Goal: Check status: Check status

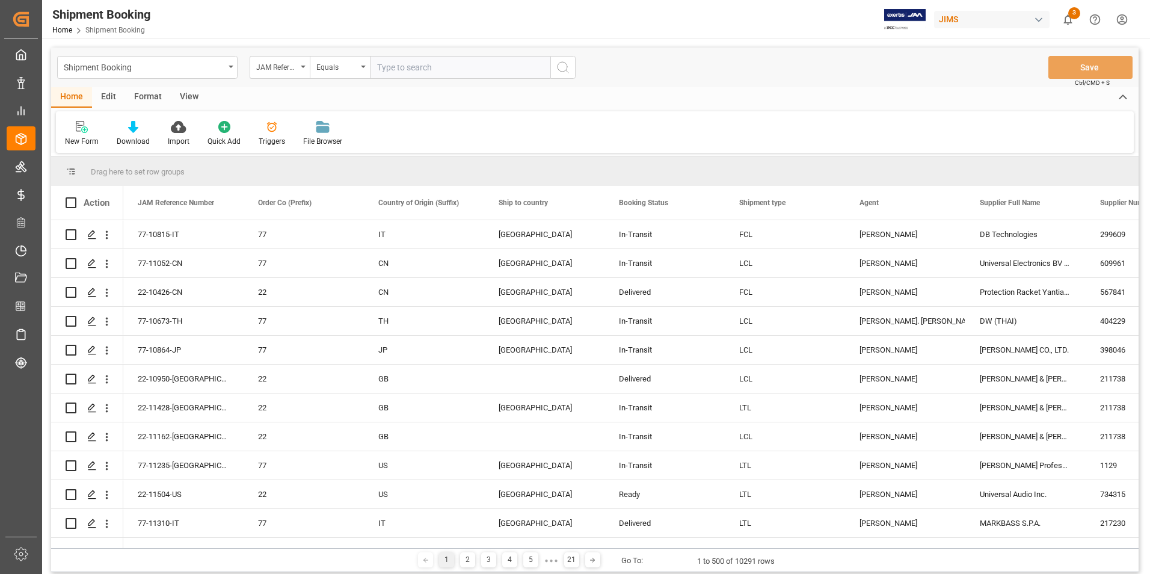
click at [427, 72] on input "text" at bounding box center [460, 67] width 180 height 23
type input "22-10732-IT"
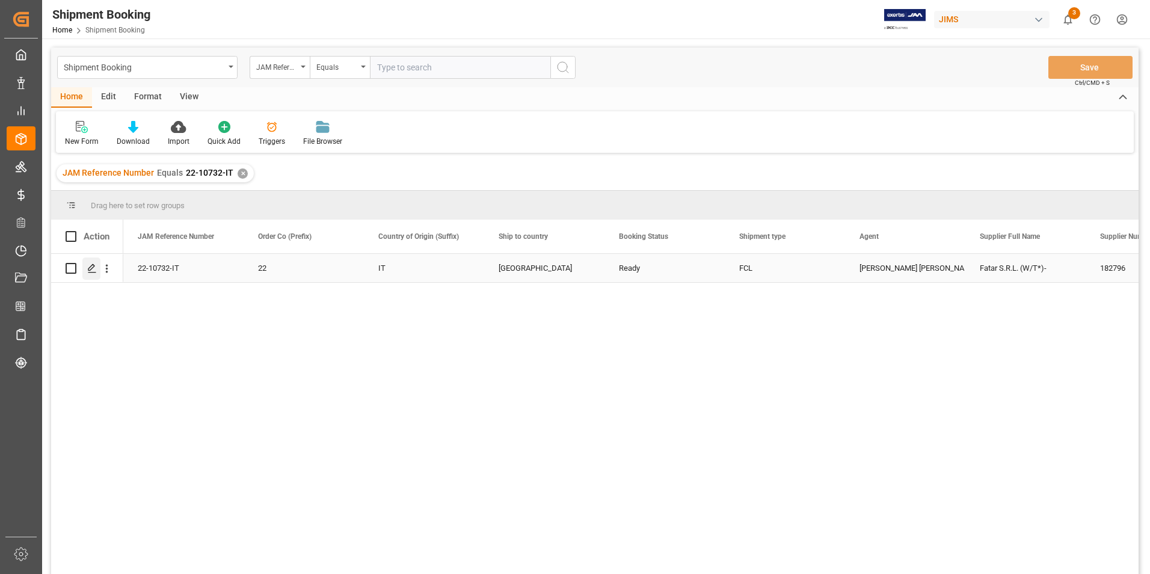
click at [92, 263] on div "Press SPACE to select this row." at bounding box center [91, 269] width 18 height 22
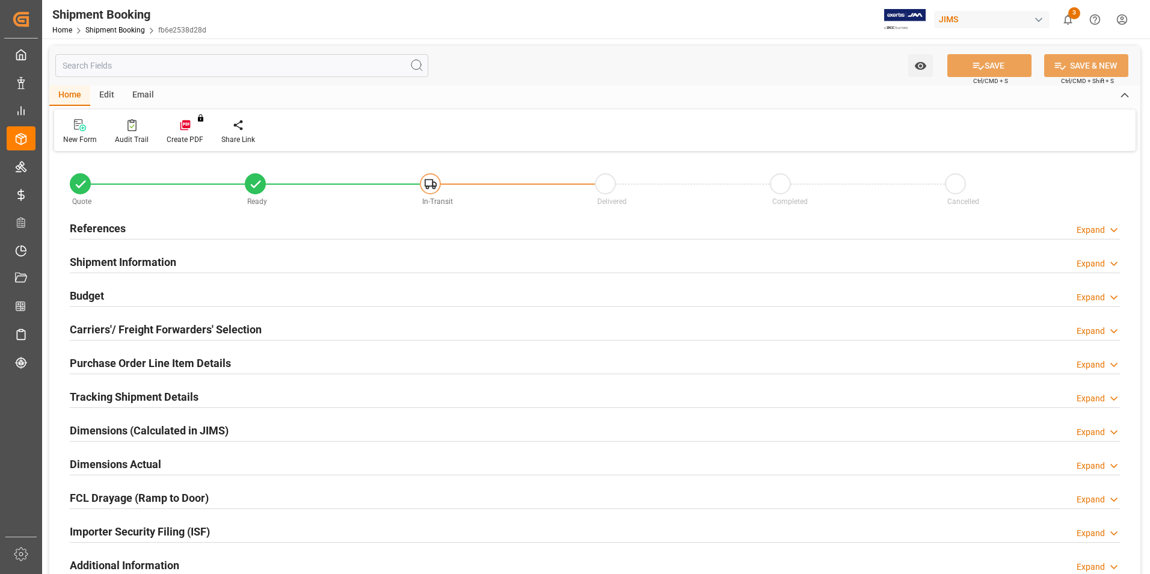
type input "57"
type input "9502.1813"
type input "7653.053"
type input "9300"
type input "133613.65"
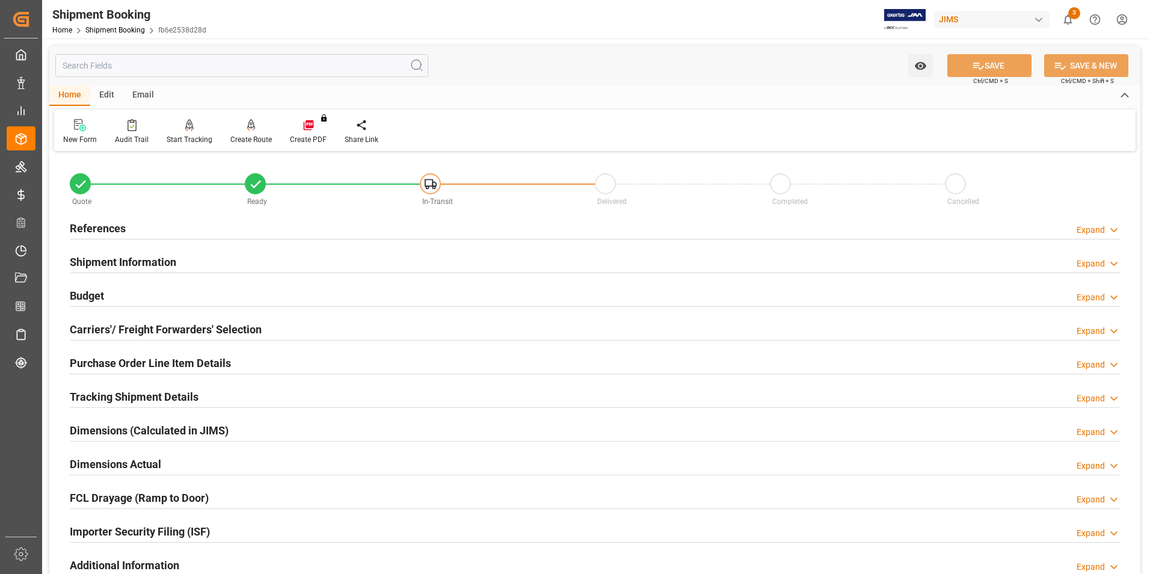
click at [102, 254] on h2 "Shipment Information" at bounding box center [123, 262] width 106 height 16
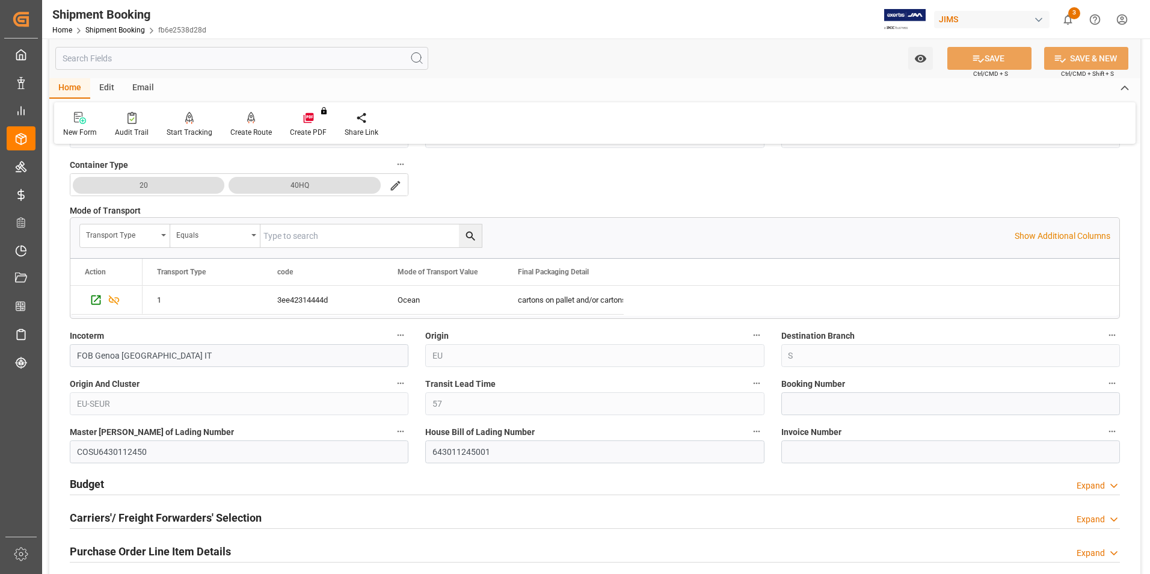
scroll to position [301, 0]
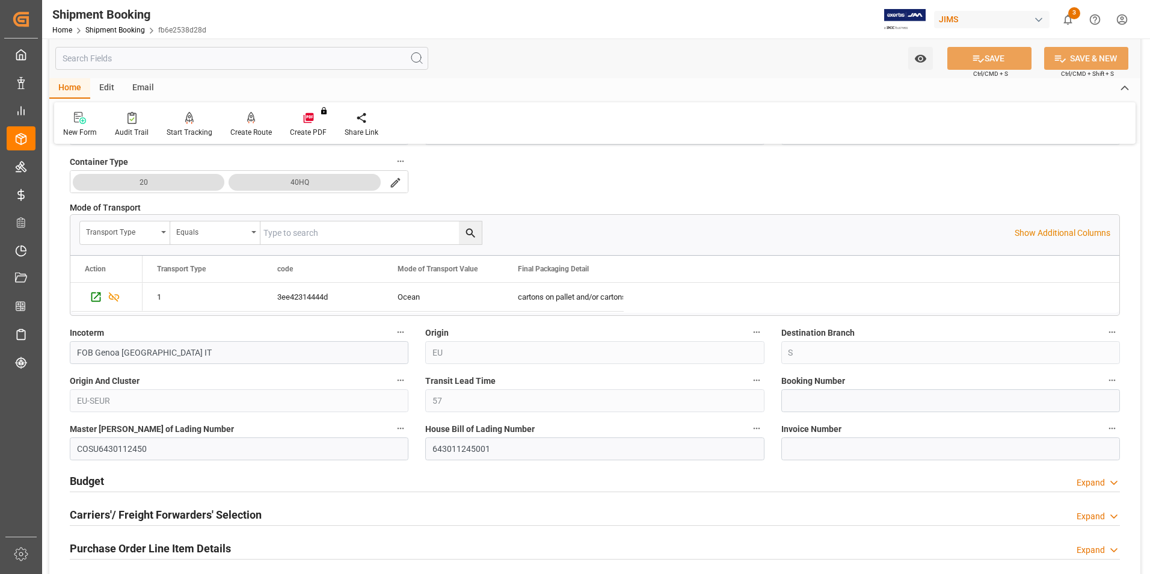
click at [96, 474] on h2 "Budget" at bounding box center [87, 481] width 34 height 16
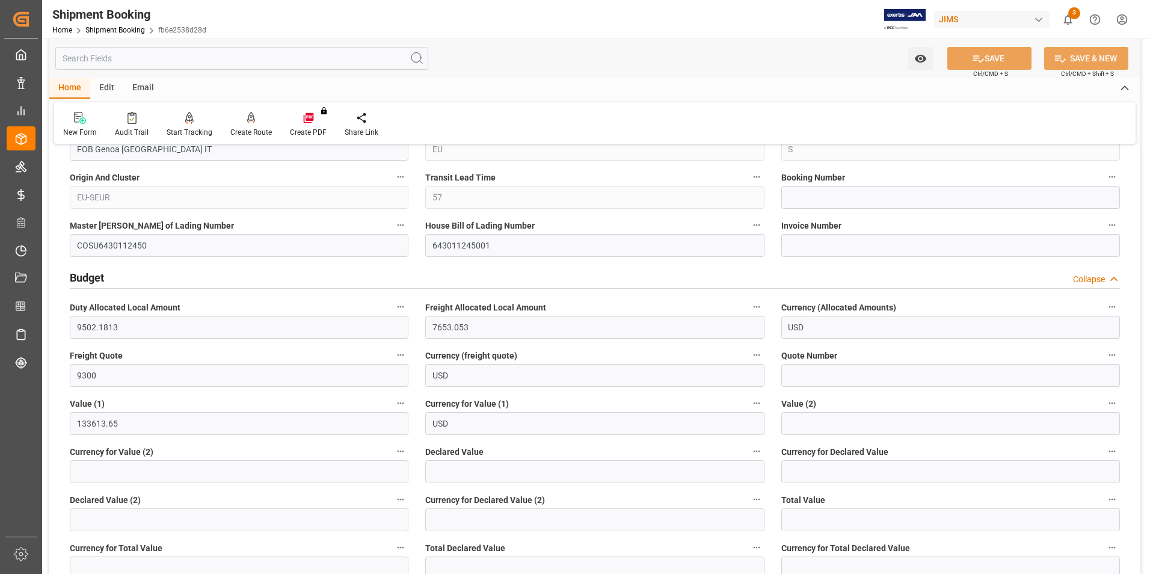
scroll to position [541, 0]
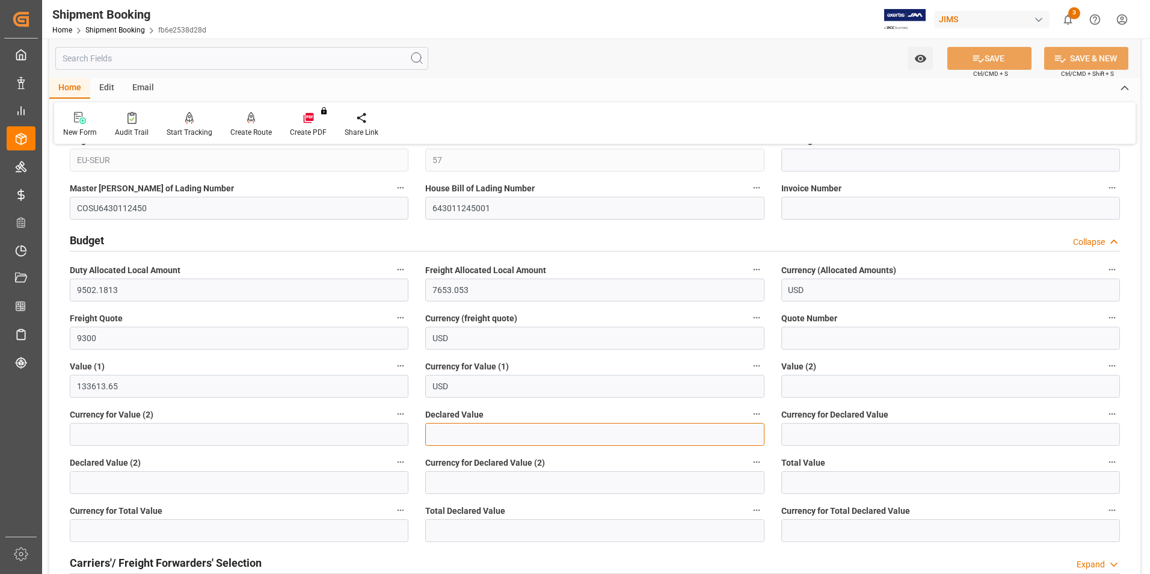
click at [461, 434] on input "text" at bounding box center [594, 434] width 339 height 23
click at [461, 432] on input "text" at bounding box center [594, 434] width 339 height 23
type input "130193.65"
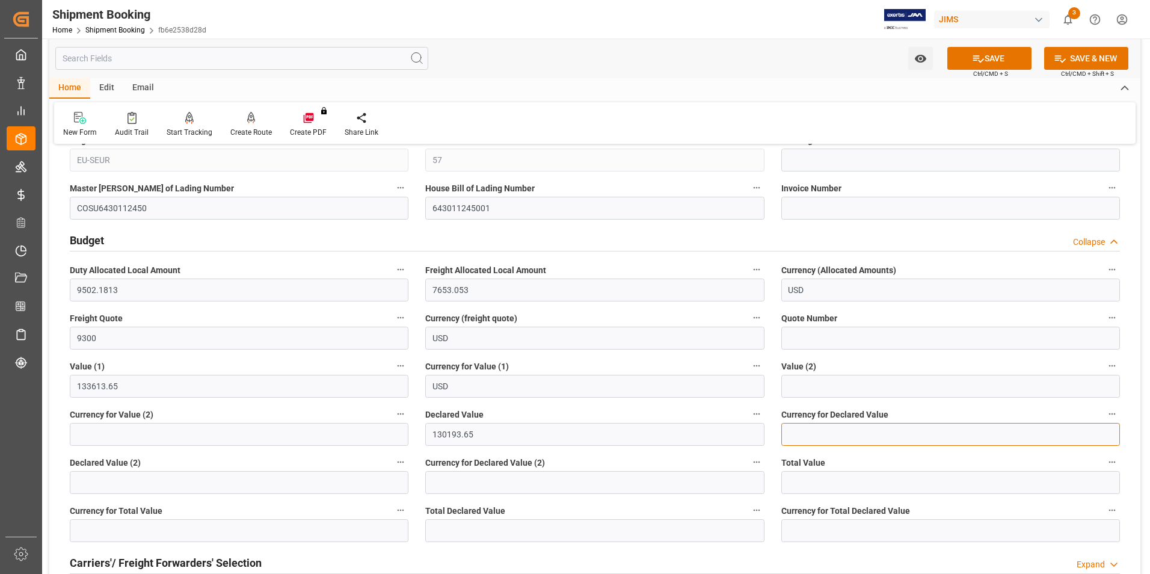
click at [798, 428] on input at bounding box center [951, 434] width 339 height 23
type input "usd"
click at [974, 68] on button "SAVE" at bounding box center [990, 58] width 84 height 23
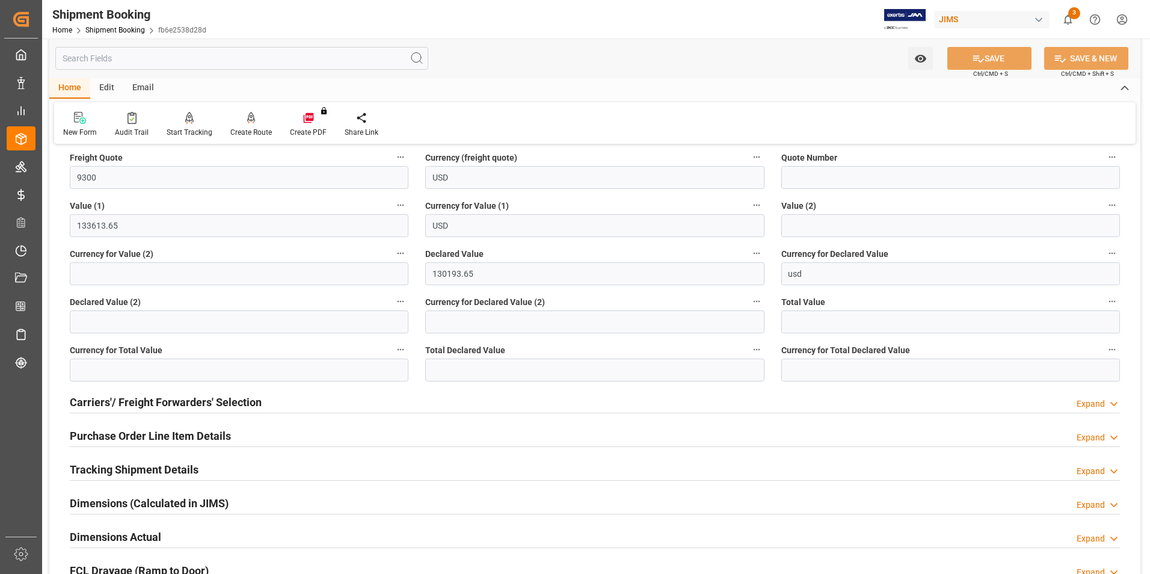
scroll to position [842, 0]
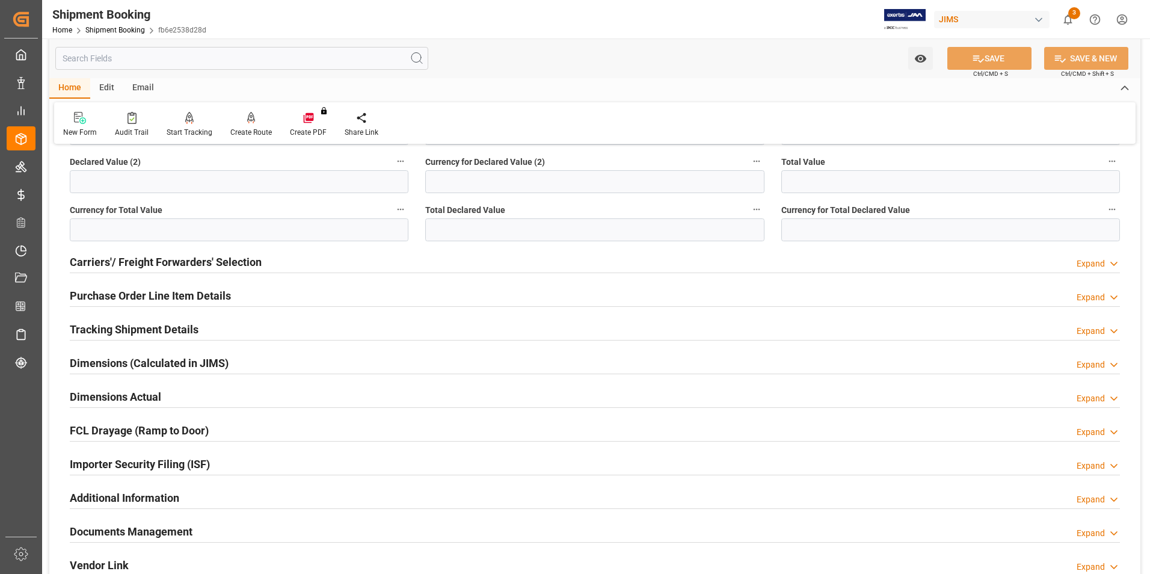
click at [170, 262] on h2 "Carriers'/ Freight Forwarders' Selection" at bounding box center [166, 262] width 192 height 16
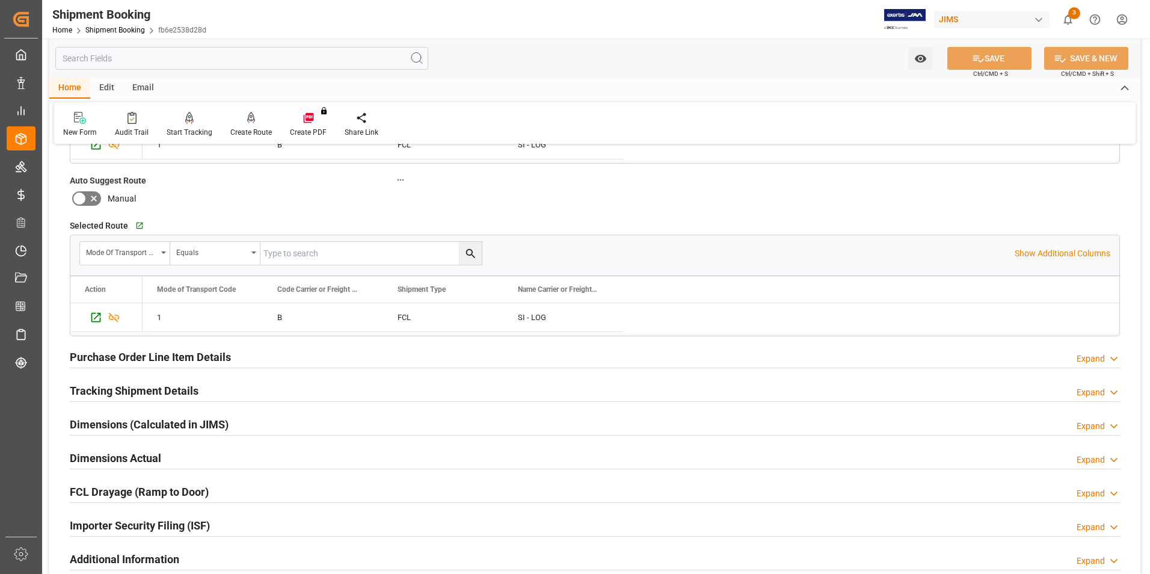
scroll to position [1083, 0]
click at [244, 128] on div "Create Route" at bounding box center [251, 132] width 42 height 11
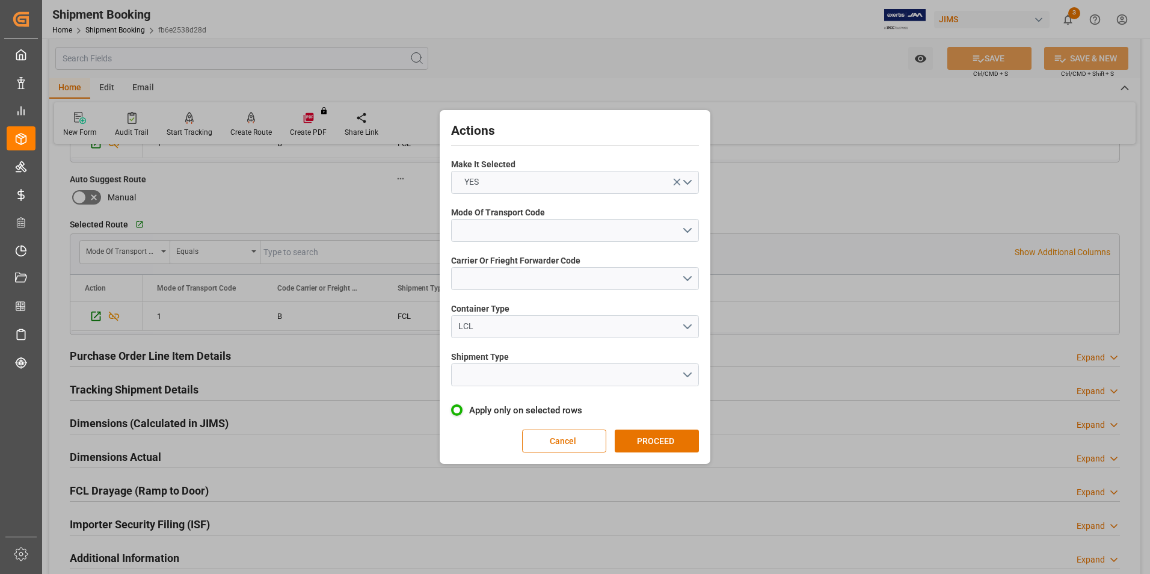
click at [54, 241] on div "Actions Make It Selected YES Mode Of Transport Code Carrier Or Frieght Forwarde…" at bounding box center [575, 287] width 1150 height 574
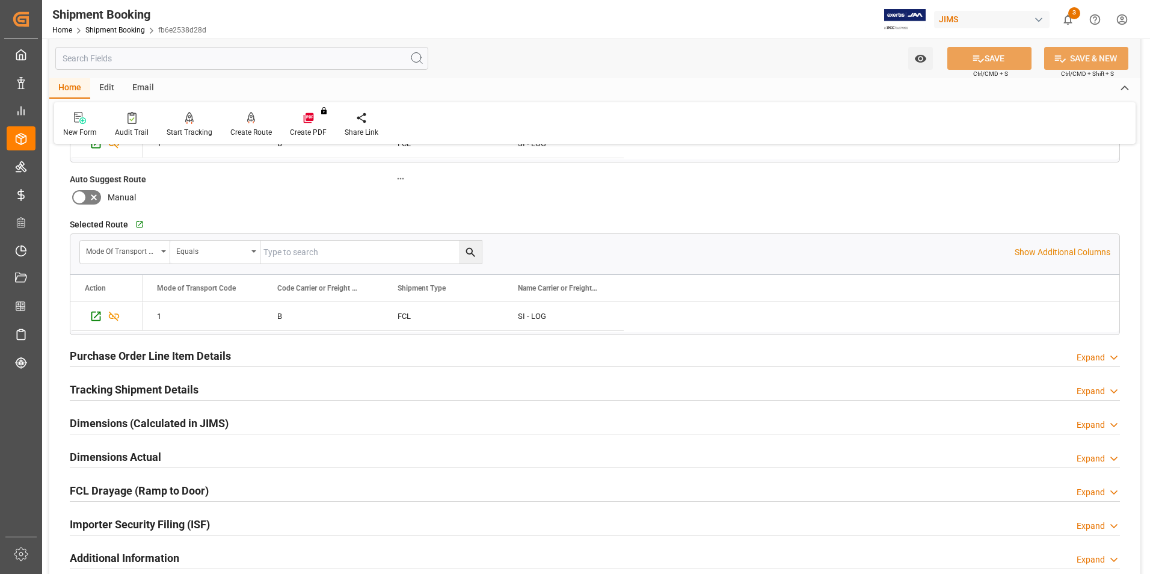
click at [111, 418] on h2 "Dimensions (Calculated in JIMS)" at bounding box center [149, 423] width 159 height 16
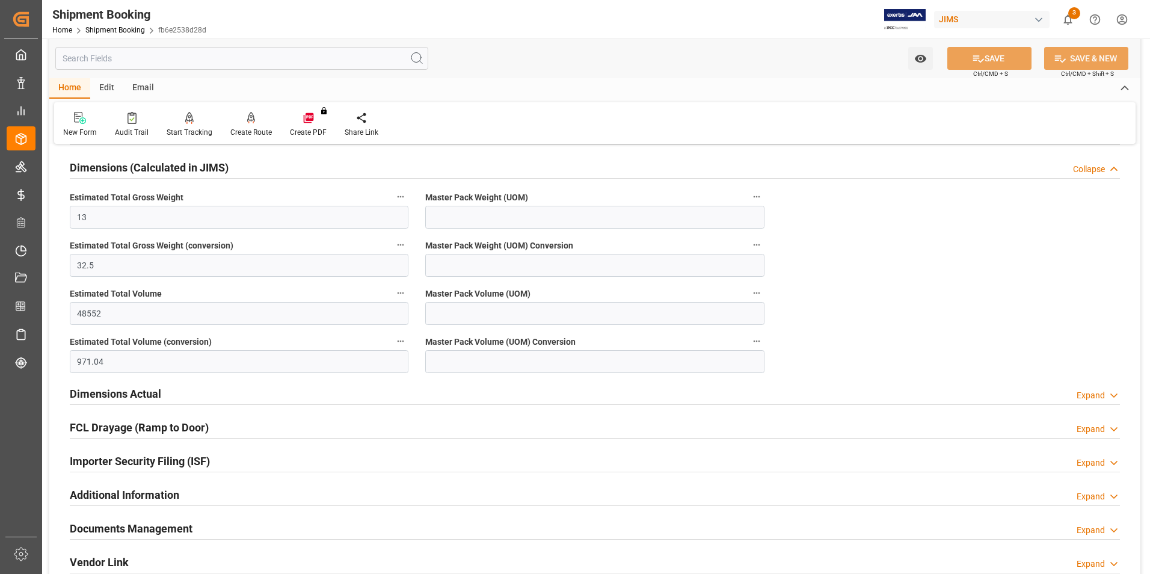
scroll to position [1384, 0]
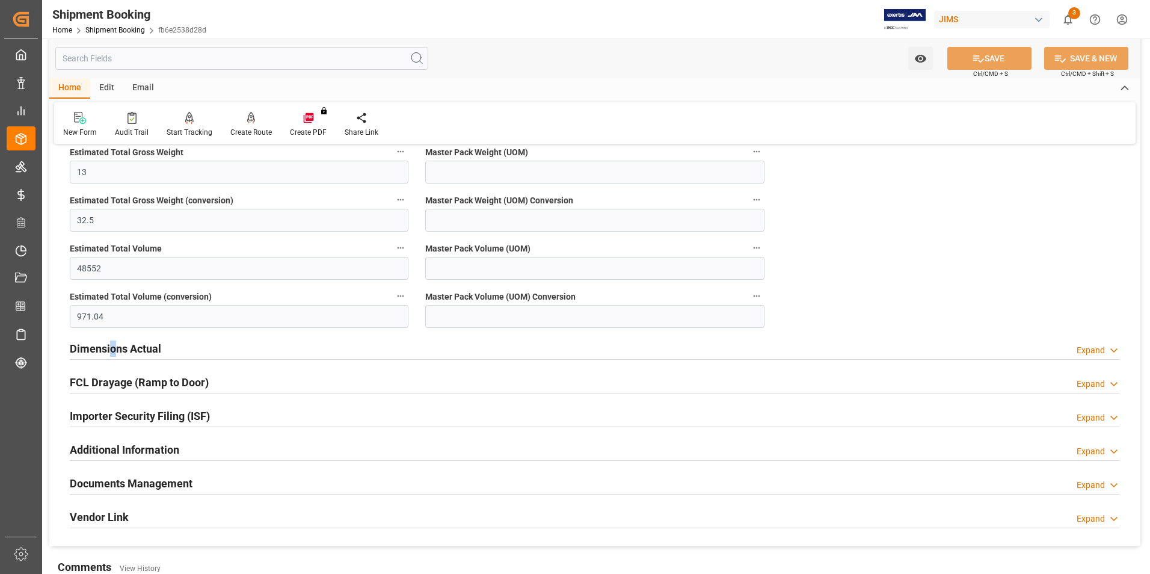
click at [113, 348] on h2 "Dimensions Actual" at bounding box center [115, 349] width 91 height 16
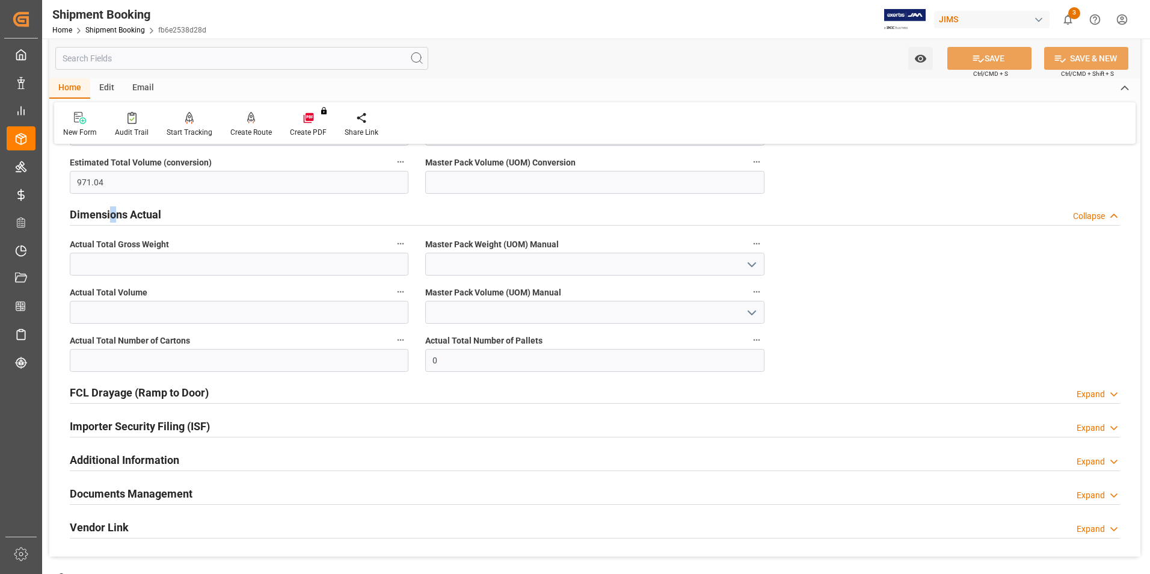
scroll to position [1564, 0]
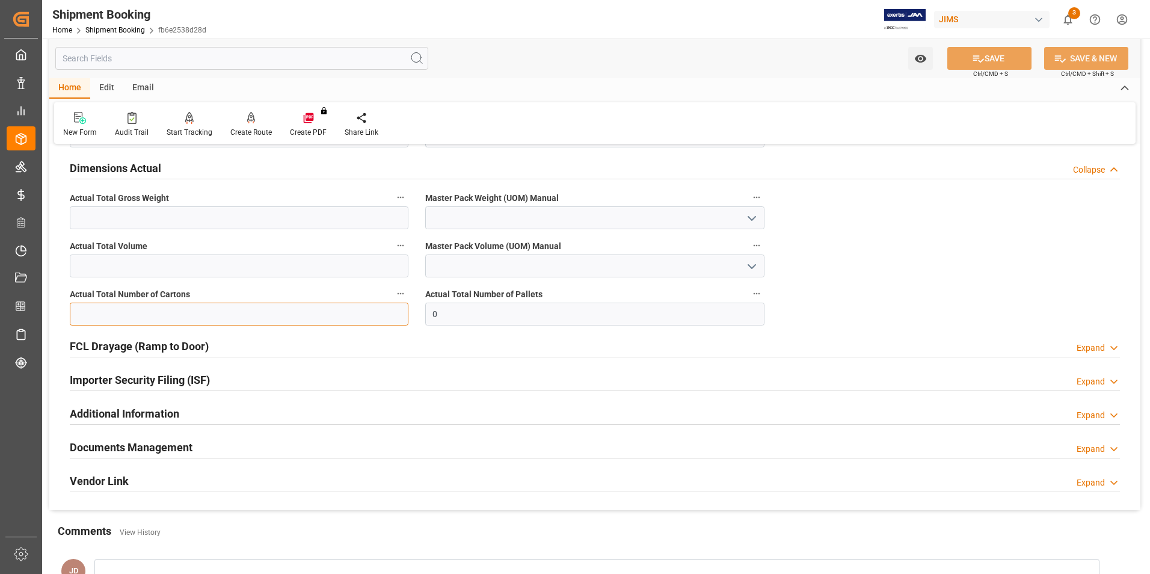
click at [117, 310] on input "text" at bounding box center [239, 314] width 339 height 23
click at [488, 308] on input "0" at bounding box center [594, 314] width 339 height 23
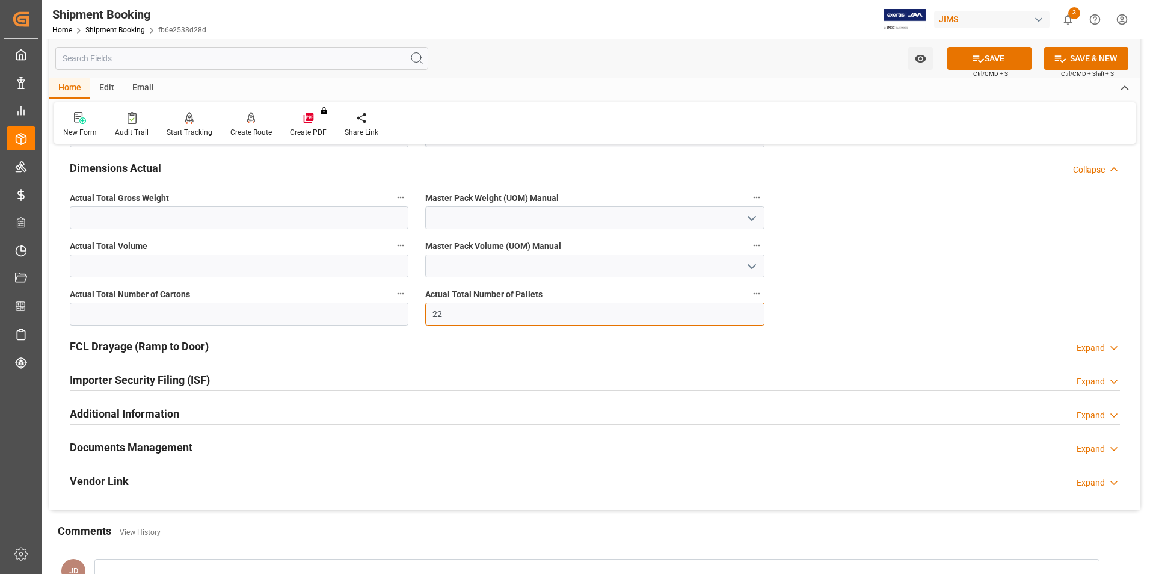
type input "22"
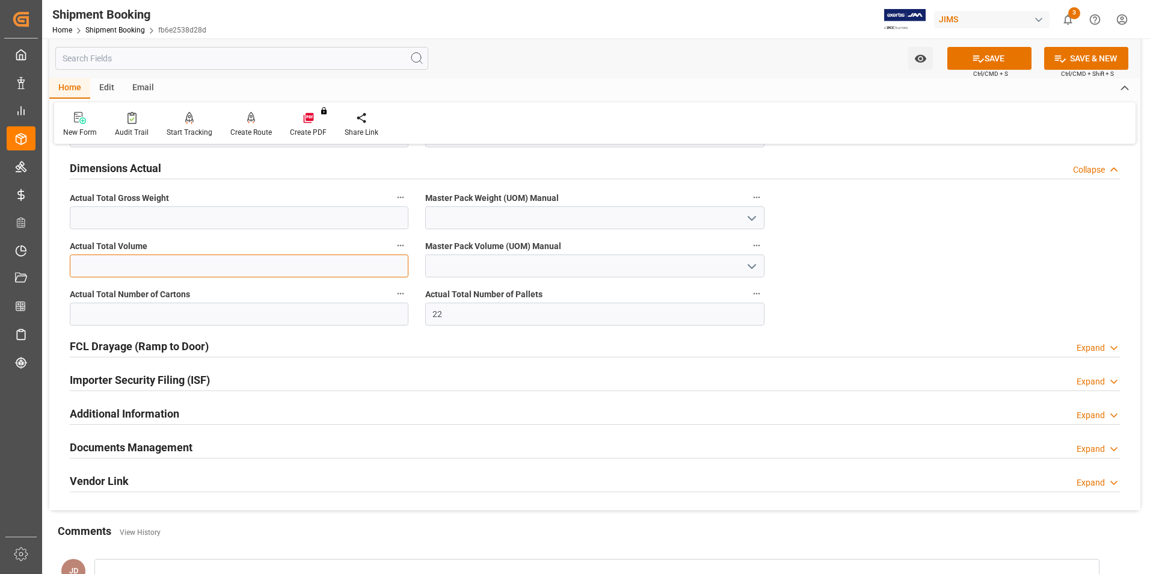
click at [142, 263] on input "text" at bounding box center [239, 266] width 339 height 23
type input "75.62"
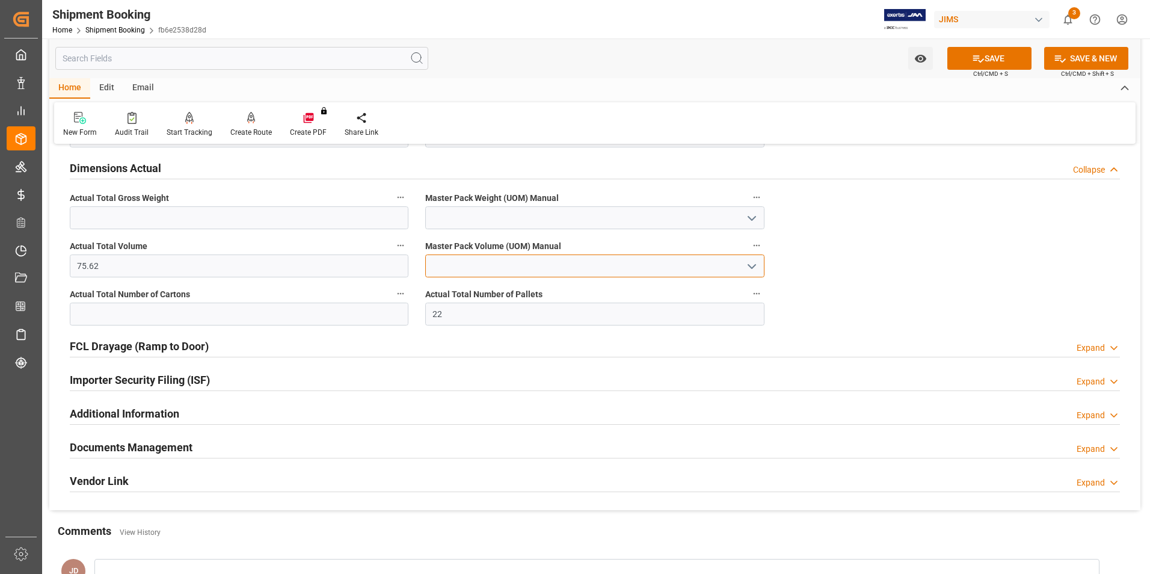
click at [448, 266] on input at bounding box center [594, 266] width 339 height 23
click at [464, 289] on div "CBM" at bounding box center [595, 292] width 338 height 27
type input "CBM"
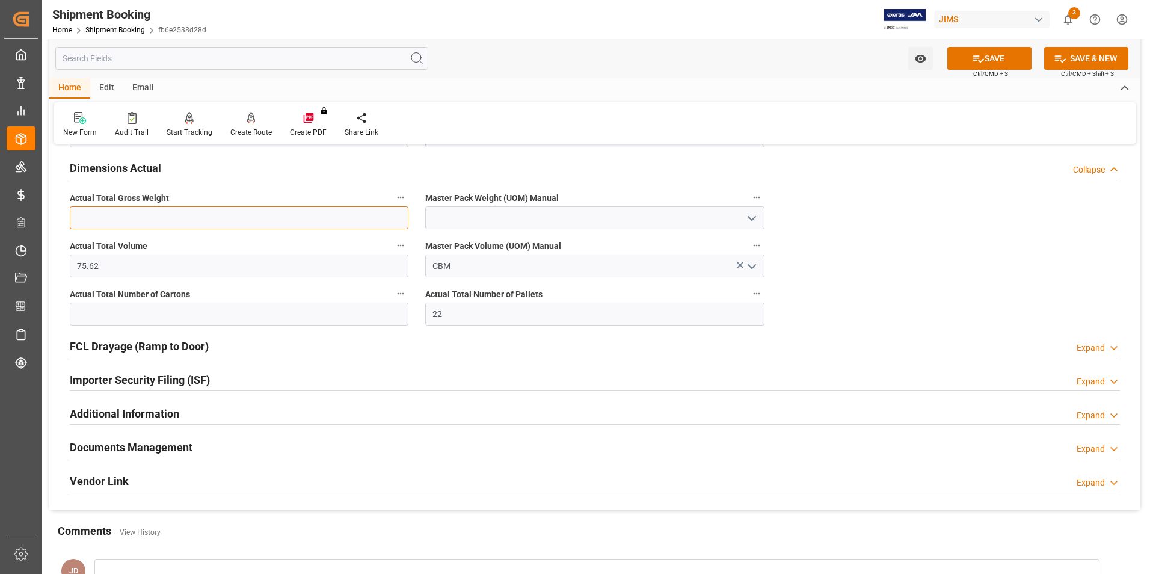
click at [132, 220] on input "text" at bounding box center [239, 217] width 339 height 23
type input "7513"
click at [452, 212] on input at bounding box center [594, 217] width 339 height 23
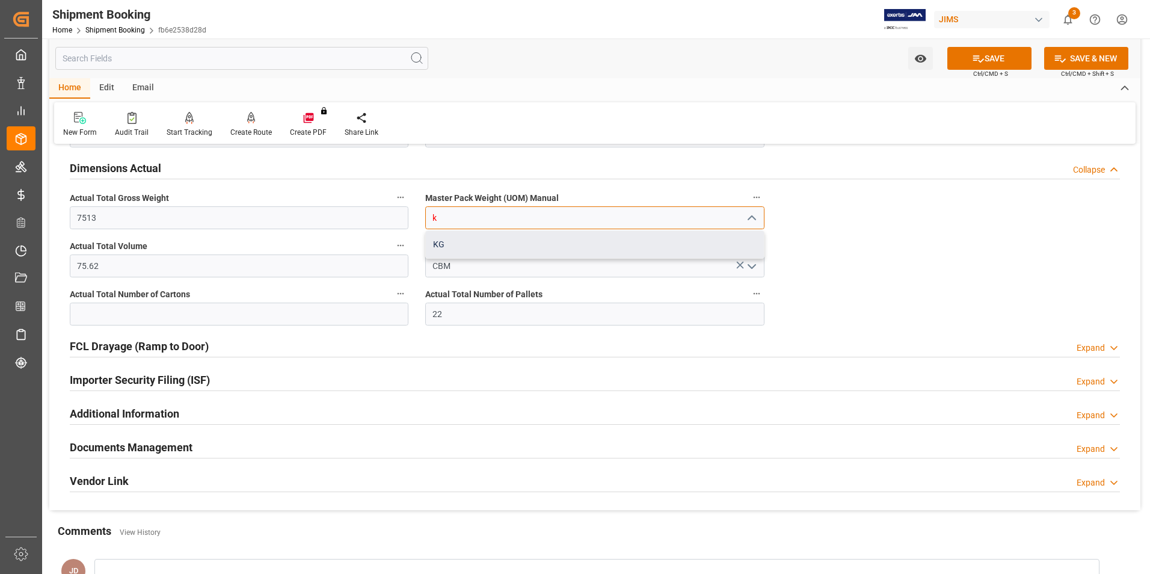
click at [488, 242] on div "KG" at bounding box center [595, 244] width 338 height 27
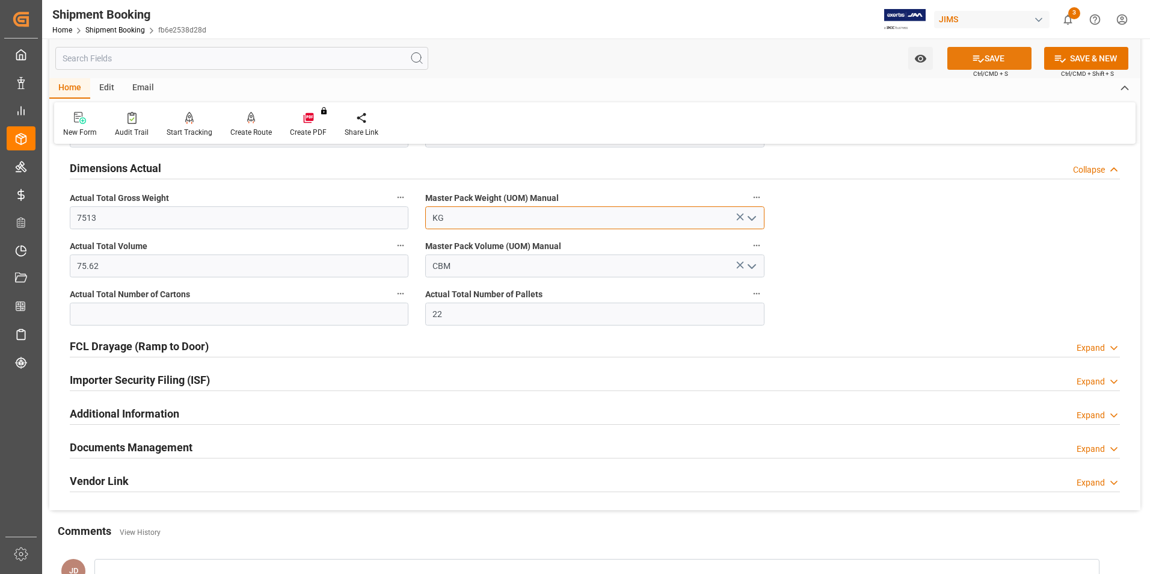
type input "KG"
click at [992, 58] on button "SAVE" at bounding box center [990, 58] width 84 height 23
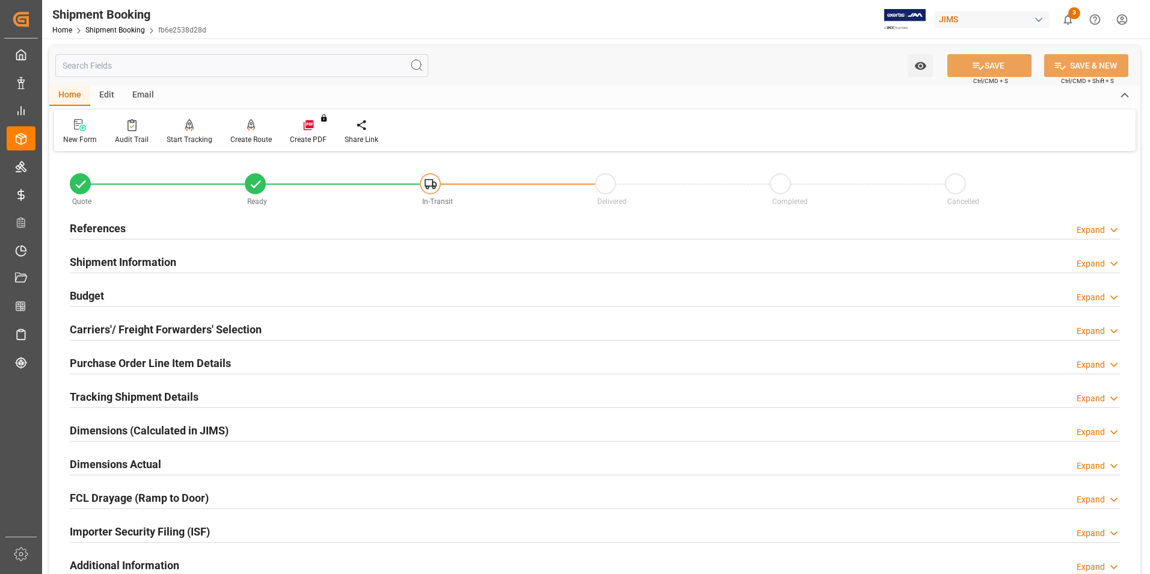
click at [114, 466] on h2 "Dimensions Actual" at bounding box center [115, 464] width 91 height 16
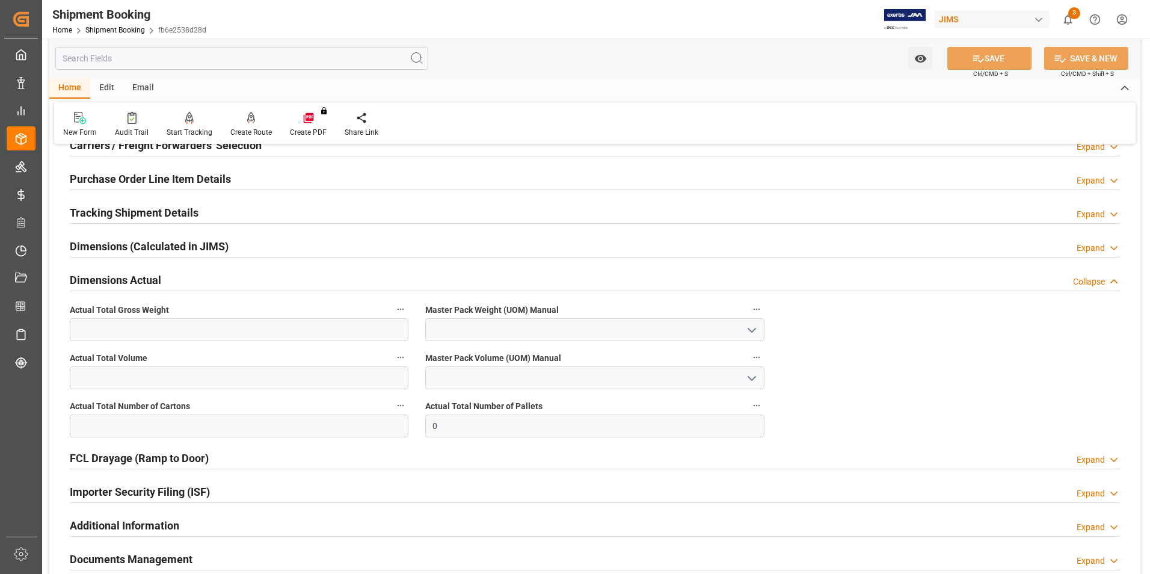
scroll to position [241, 0]
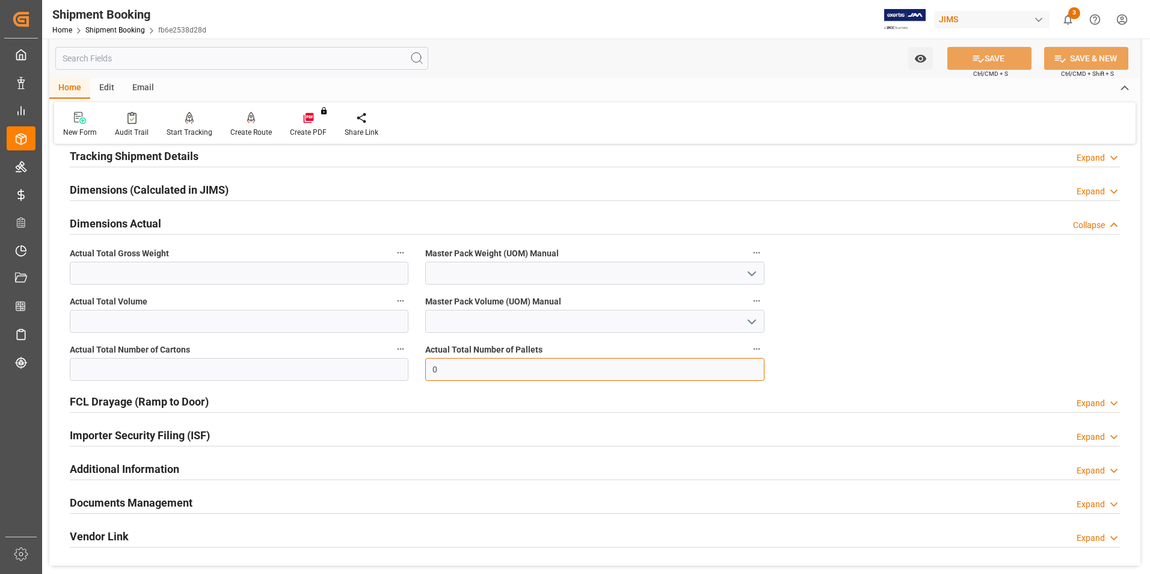
drag, startPoint x: 445, startPoint y: 368, endPoint x: 411, endPoint y: 372, distance: 34.6
click at [411, 372] on div "Quote Ready In-Transit Delivered Completed Cancelled References Expand JAM Refe…" at bounding box center [594, 240] width 1091 height 652
type input "22"
click at [119, 324] on input "text" at bounding box center [239, 321] width 339 height 23
type input "75.62"
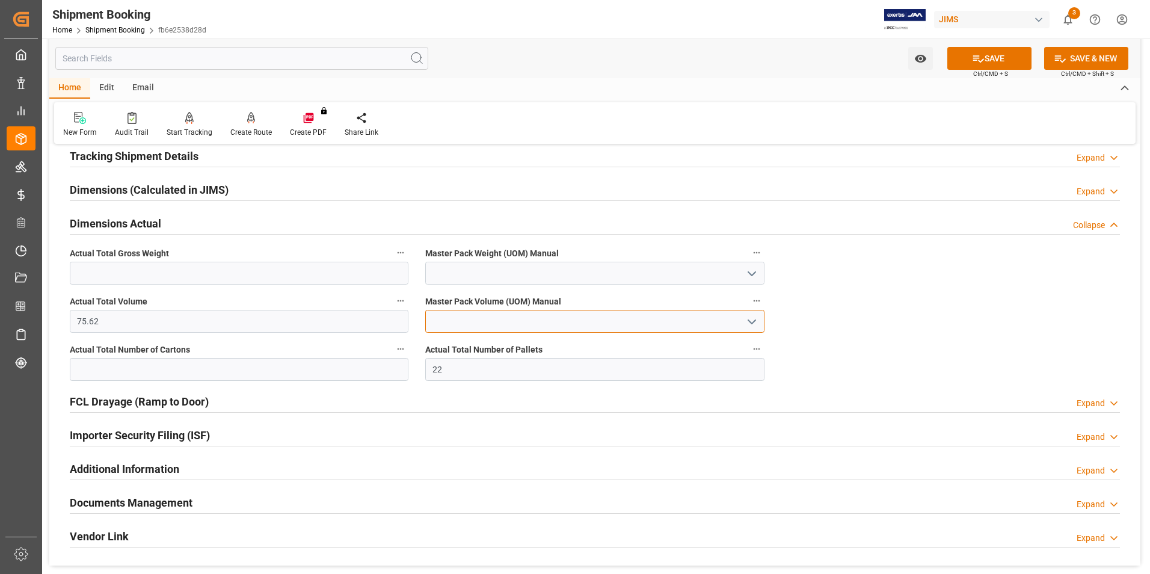
click at [496, 324] on input at bounding box center [594, 321] width 339 height 23
click at [489, 342] on div "CBM" at bounding box center [595, 348] width 338 height 27
type input "CBM"
click at [96, 270] on input "text" at bounding box center [239, 273] width 339 height 23
type input "7513"
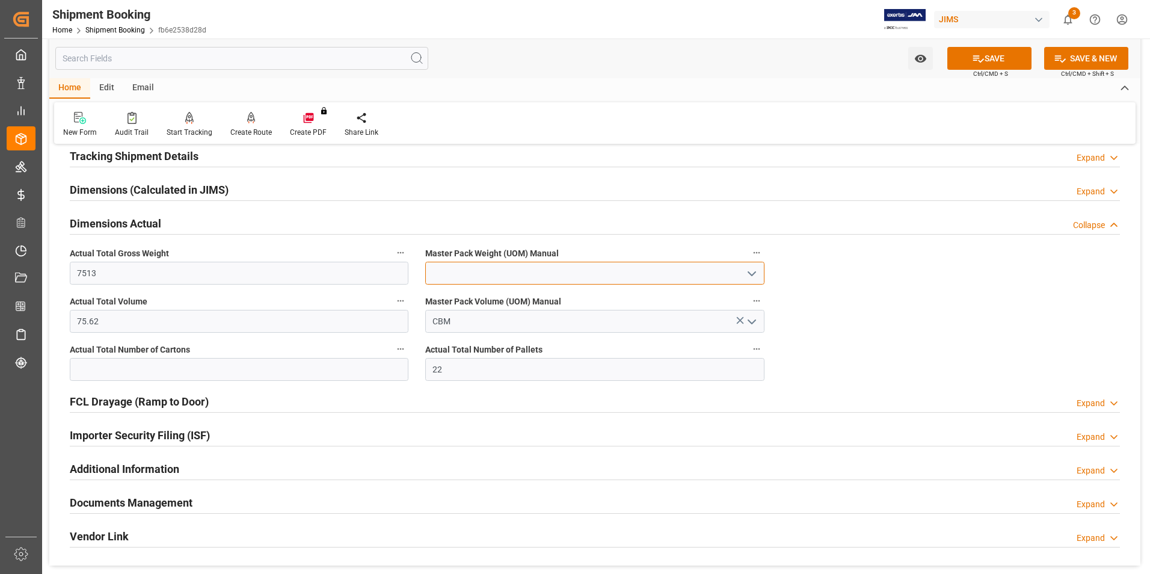
click at [455, 273] on input at bounding box center [594, 273] width 339 height 23
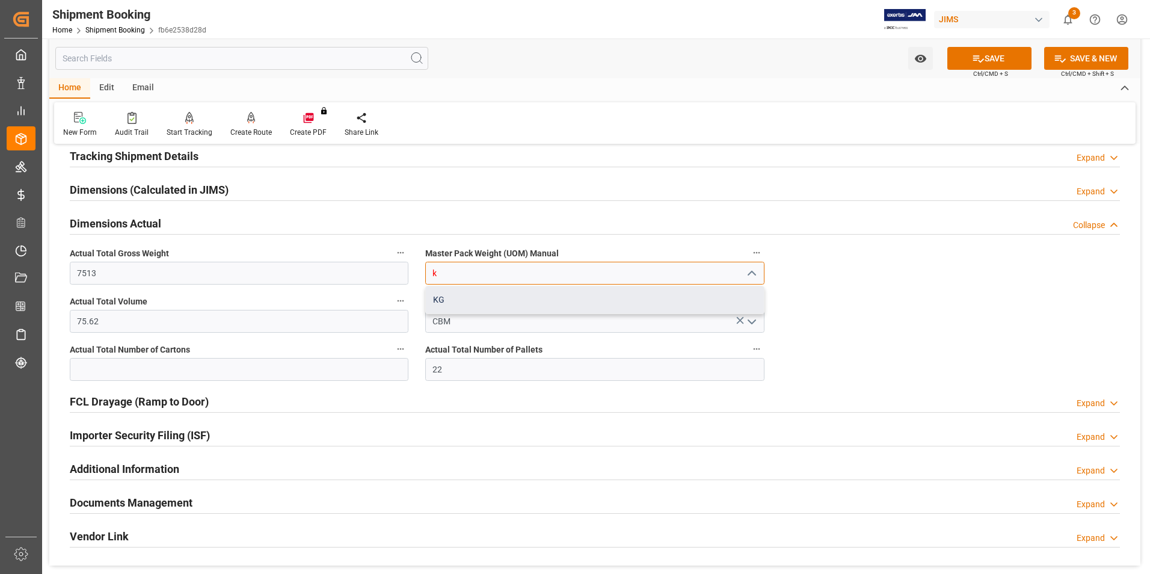
click at [490, 308] on div "KG" at bounding box center [595, 299] width 338 height 27
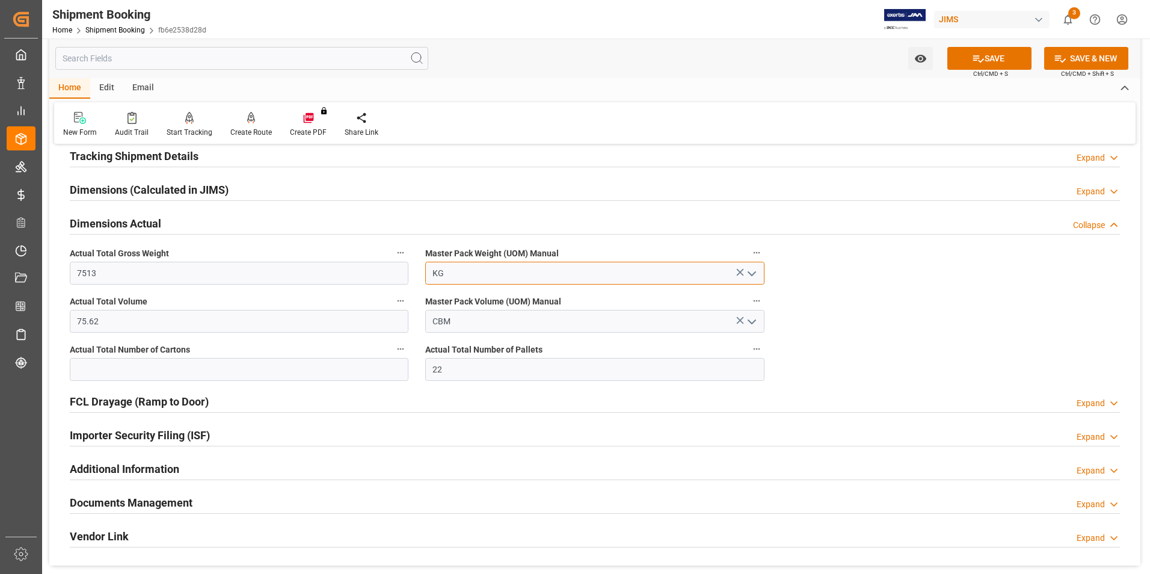
type input "KG"
click at [990, 46] on div "Watch Option SAVE Ctrl/CMD + S SAVE & NEW Ctrl/CMD + Shift + S" at bounding box center [594, 59] width 1091 height 40
click at [986, 58] on button "SAVE" at bounding box center [990, 58] width 84 height 23
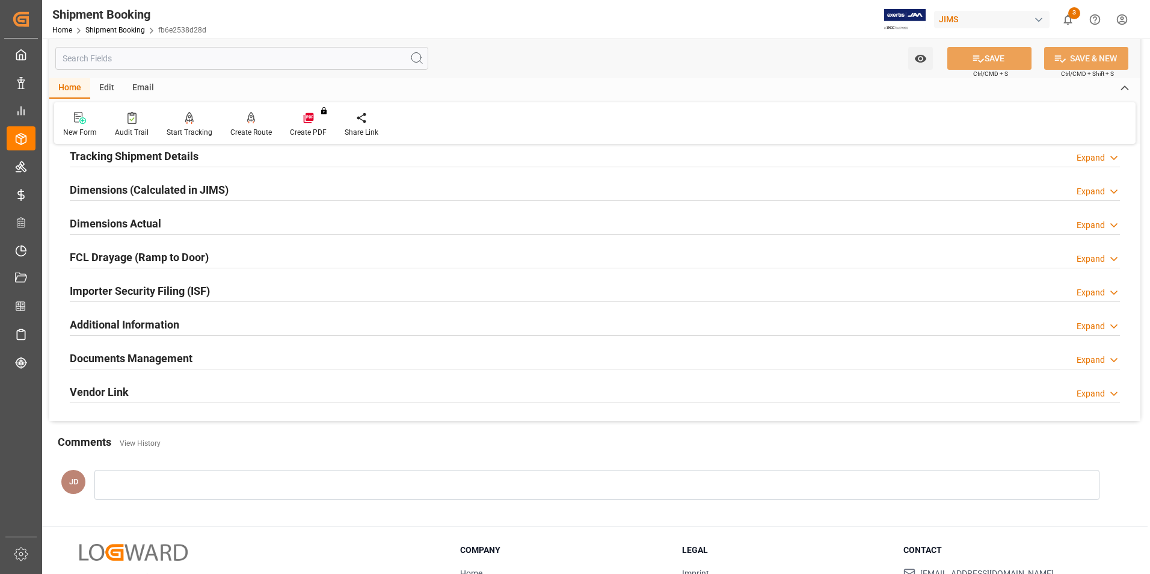
click at [113, 294] on h2 "Importer Security Filing (ISF)" at bounding box center [140, 291] width 140 height 16
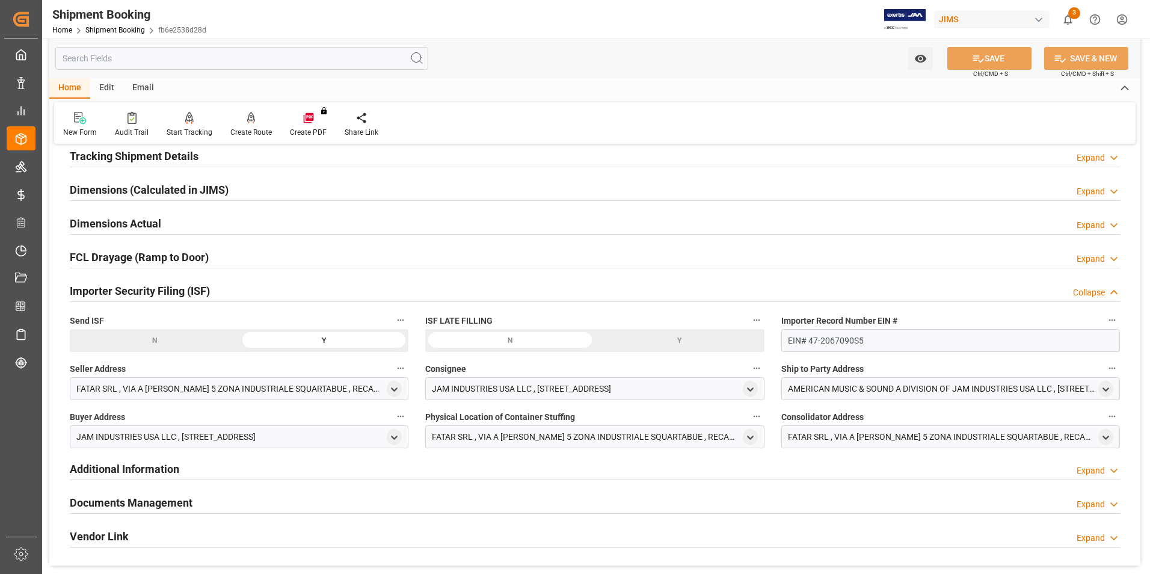
click at [109, 291] on h2 "Importer Security Filing (ISF)" at bounding box center [140, 291] width 140 height 16
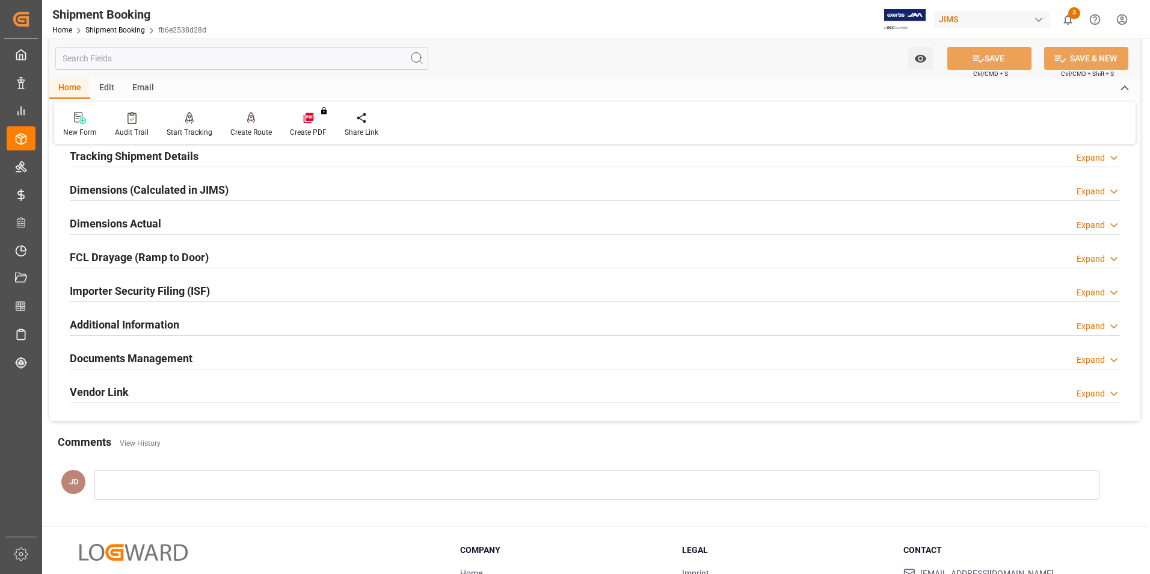
click at [107, 321] on h2 "Additional Information" at bounding box center [125, 324] width 110 height 16
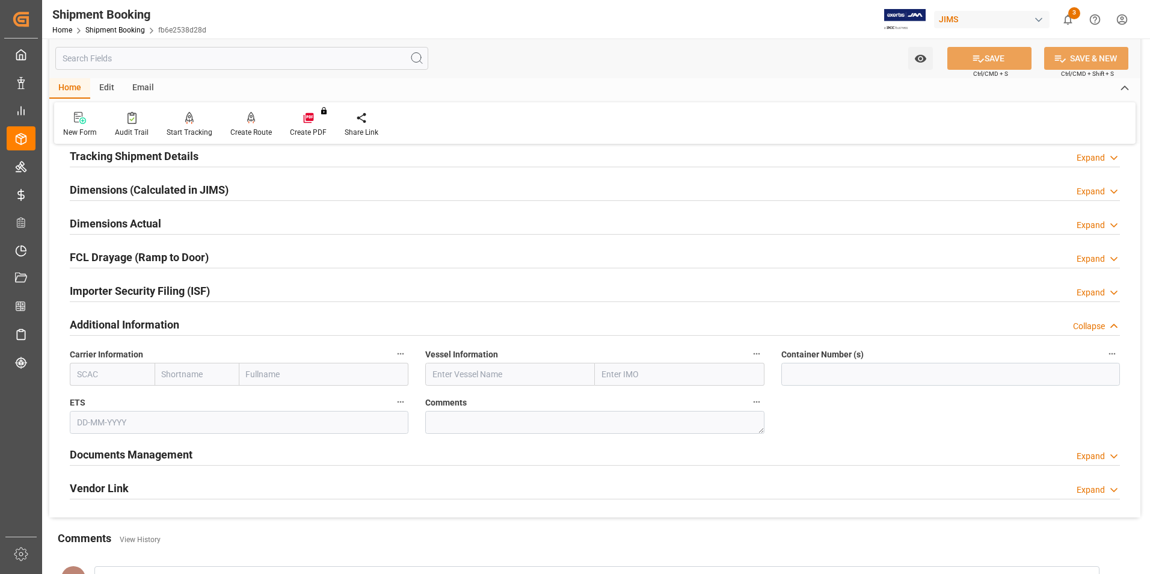
click at [490, 377] on input "text" at bounding box center [510, 374] width 170 height 23
paste input "COSCO SHANGHAI"
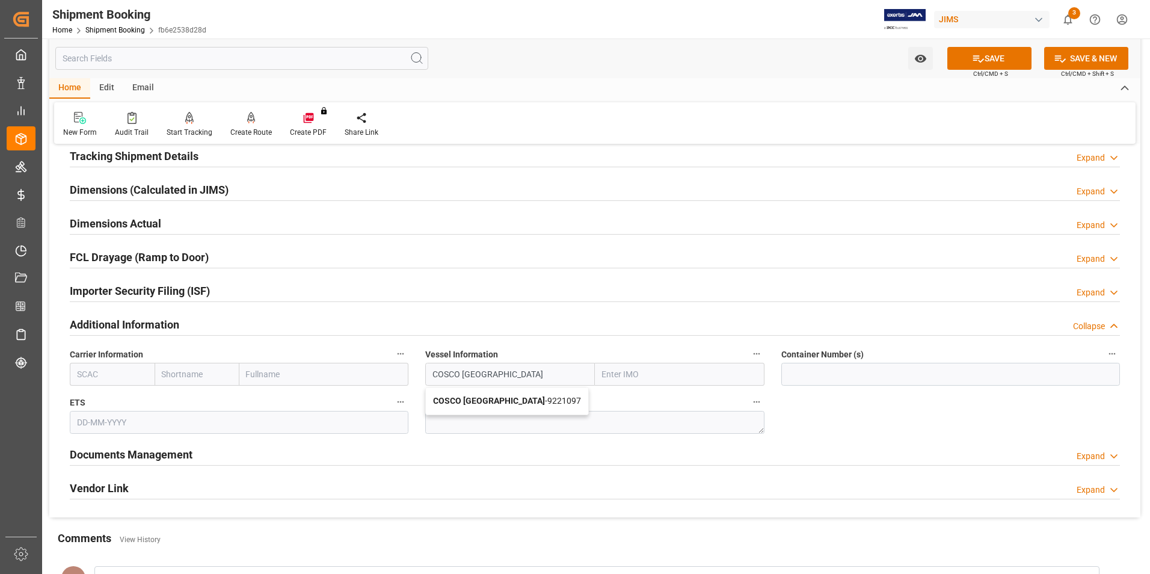
type input "COSCO SHANGHAI"
click at [631, 371] on input "text" at bounding box center [680, 374] width 170 height 23
click at [650, 374] on input "text" at bounding box center [680, 374] width 170 height 23
paste input "Voy.013W"
click at [747, 376] on input "Voy.013W" at bounding box center [680, 374] width 170 height 23
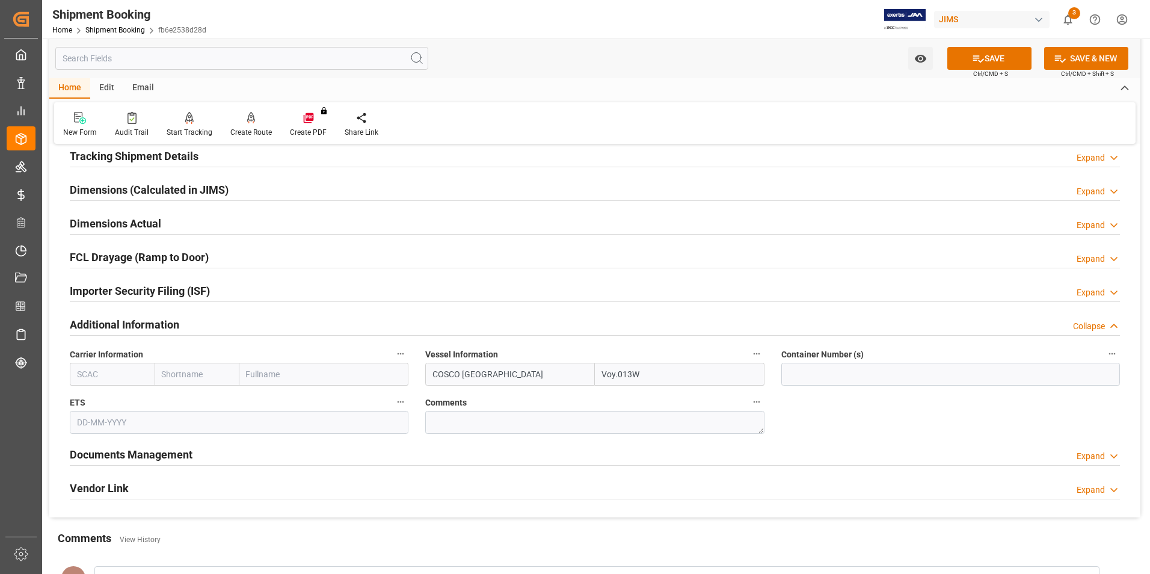
click at [712, 378] on input "Voy.013W" at bounding box center [680, 374] width 170 height 23
type input "Voy.013W"
click at [817, 374] on input at bounding box center [951, 374] width 339 height 23
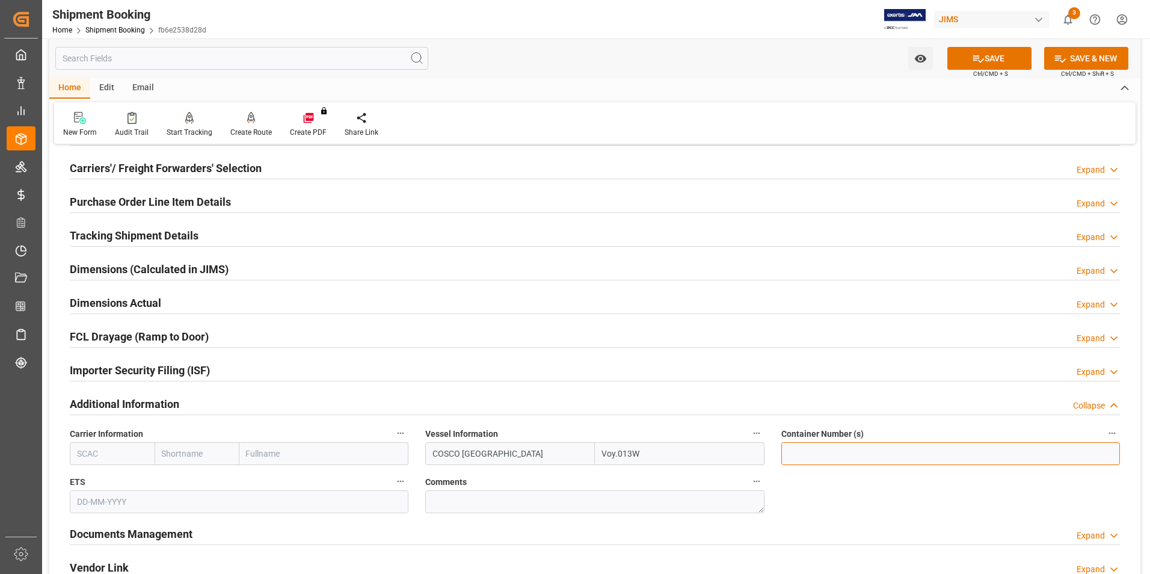
scroll to position [180, 0]
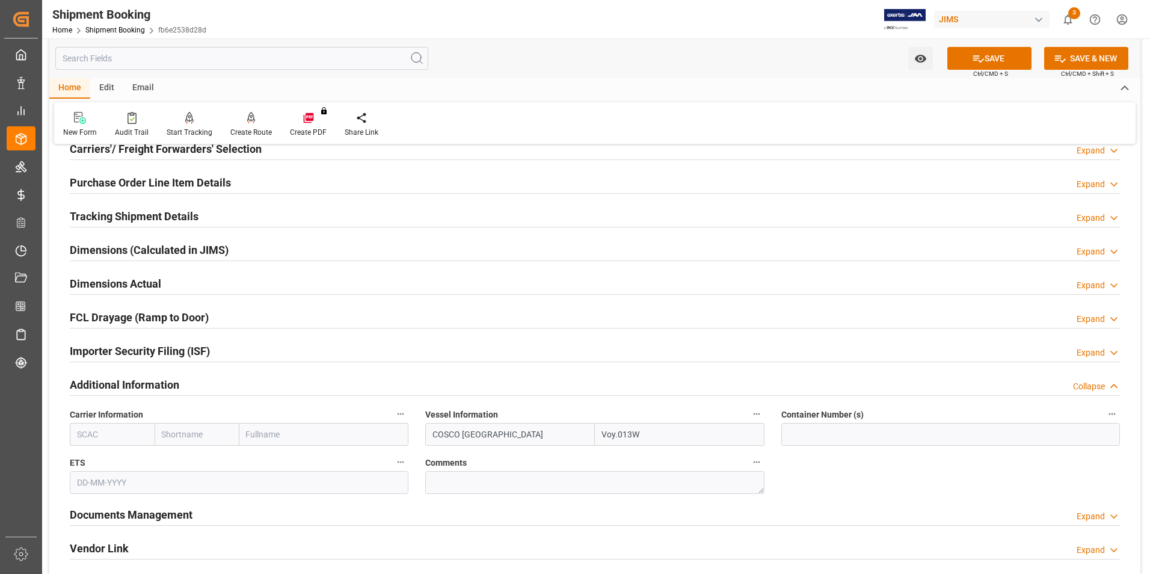
click at [640, 396] on div "Additional Information Collapse" at bounding box center [594, 385] width 1067 height 34
click at [809, 436] on input at bounding box center [951, 434] width 339 height 23
type input "CSNU7008533"
click at [138, 481] on input "text" at bounding box center [239, 482] width 339 height 23
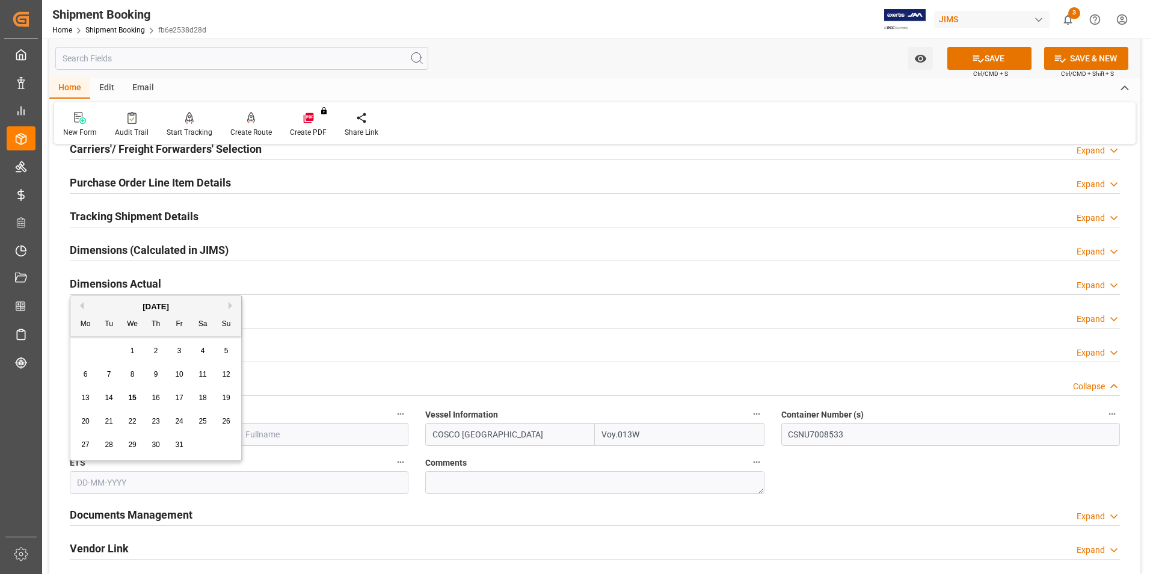
click at [202, 375] on span "11" at bounding box center [203, 374] width 8 height 8
type input "11-10-2025"
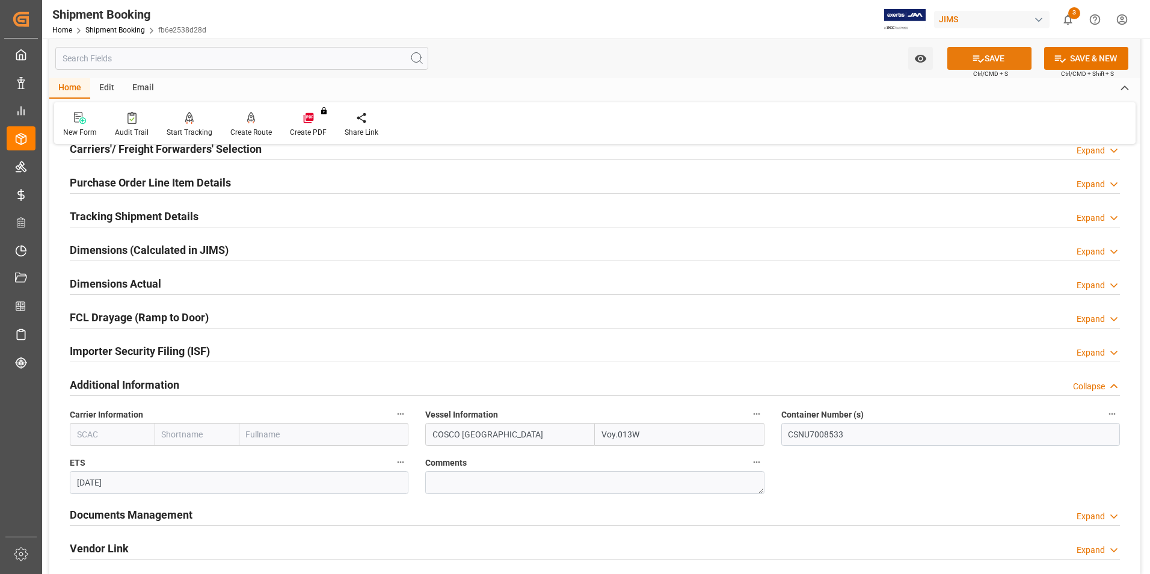
click at [990, 58] on button "SAVE" at bounding box center [990, 58] width 84 height 23
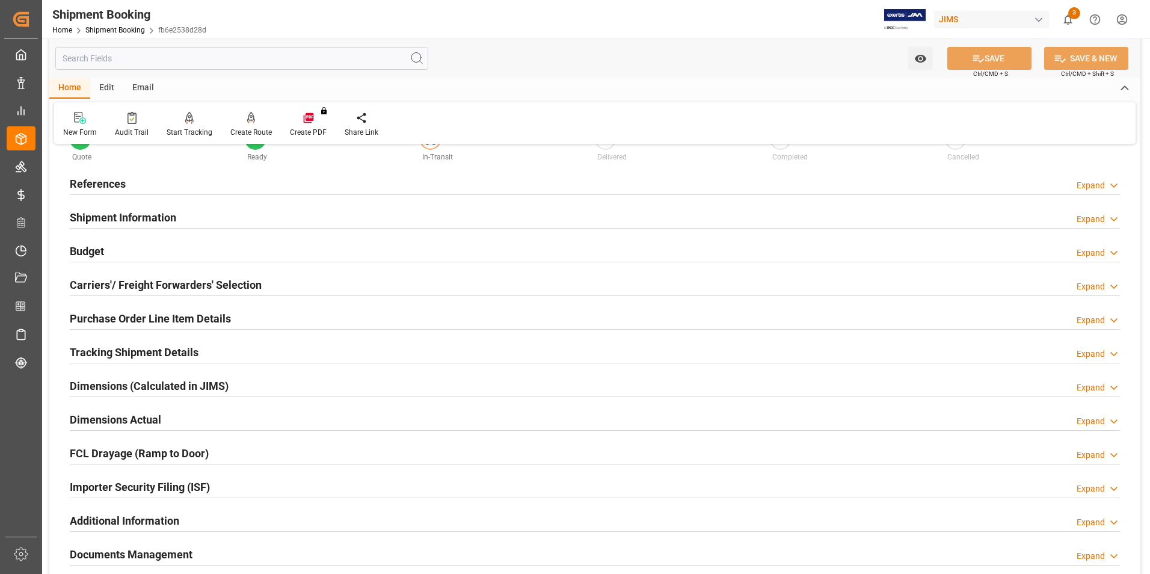
scroll to position [0, 0]
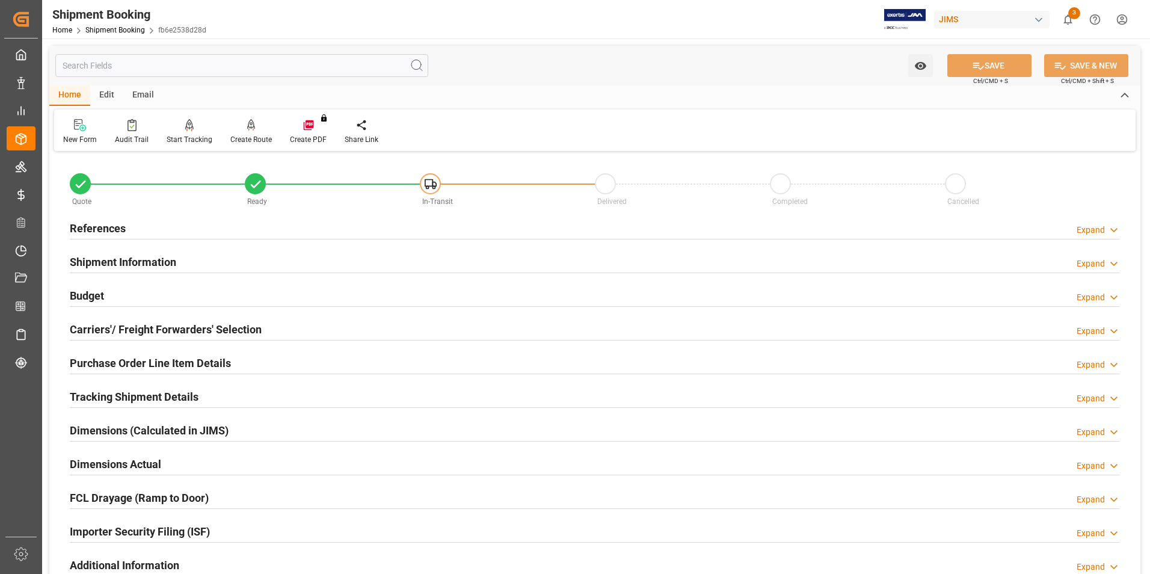
click at [112, 394] on h2 "Tracking Shipment Details" at bounding box center [134, 397] width 129 height 16
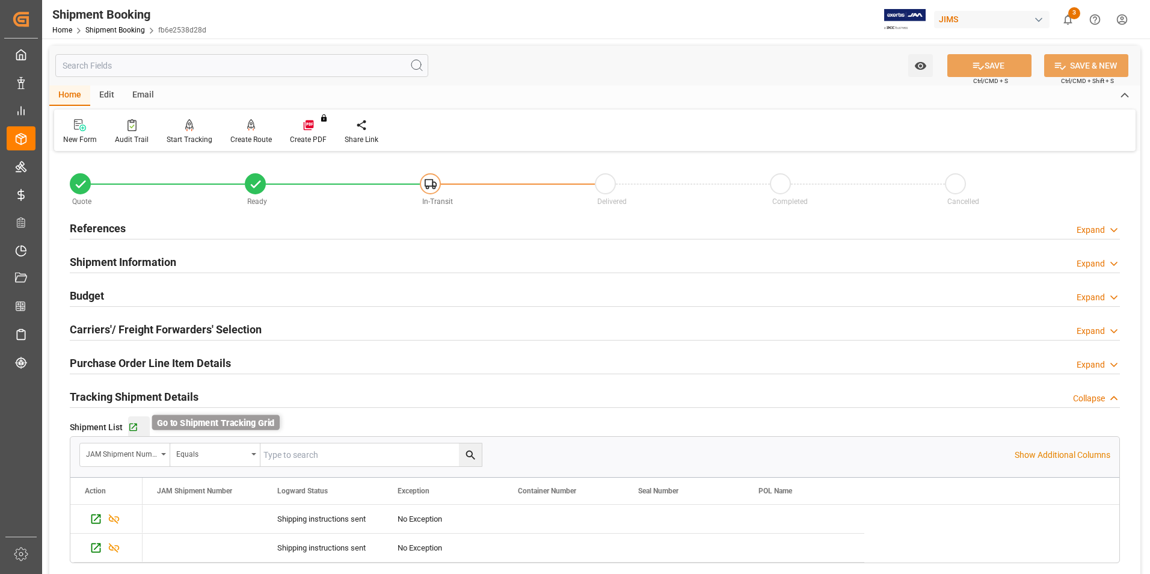
click at [132, 425] on icon "button" at bounding box center [133, 427] width 10 height 10
